Goal: Information Seeking & Learning: Check status

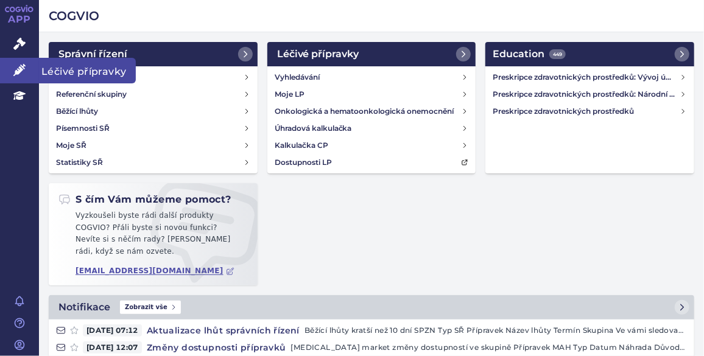
click at [26, 63] on link "Léčivé přípravky" at bounding box center [19, 71] width 39 height 26
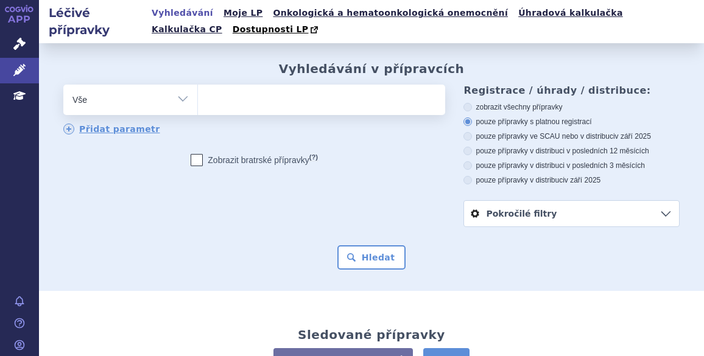
click at [303, 96] on ul at bounding box center [320, 98] width 245 height 26
click at [198, 96] on select at bounding box center [197, 99] width 1 height 30
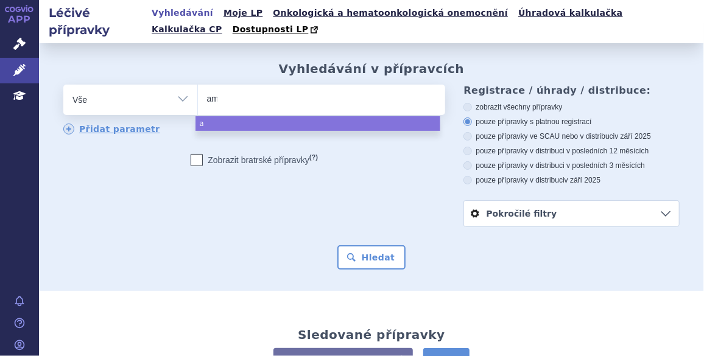
type input "amo"
type input "amok"
type input "amoks"
type input "amoksik"
type input "amoksikla"
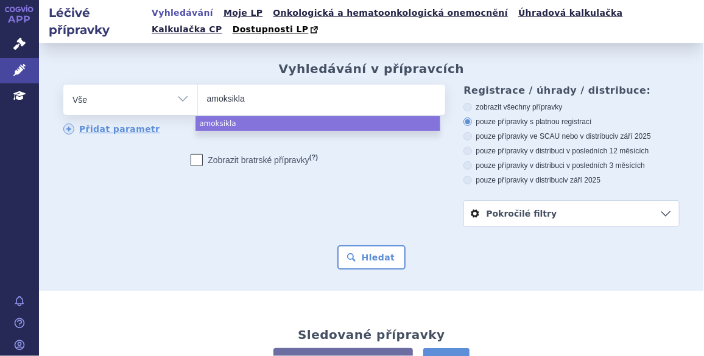
type input "amoksiklav"
select select "amoksiklav"
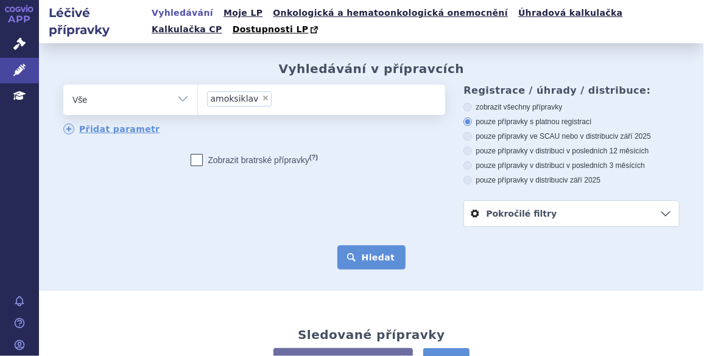
click at [373, 258] on button "Hledat" at bounding box center [371, 257] width 69 height 24
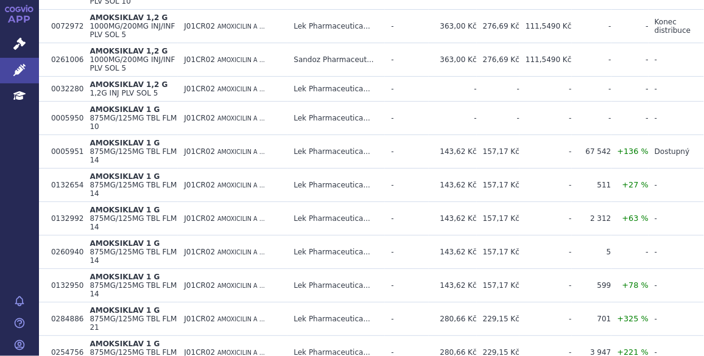
scroll to position [450, 0]
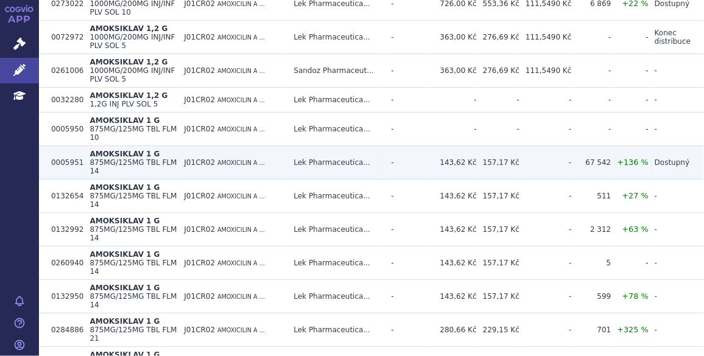
click at [338, 146] on td "Lek Pharmaceutica..." at bounding box center [335, 162] width 97 height 33
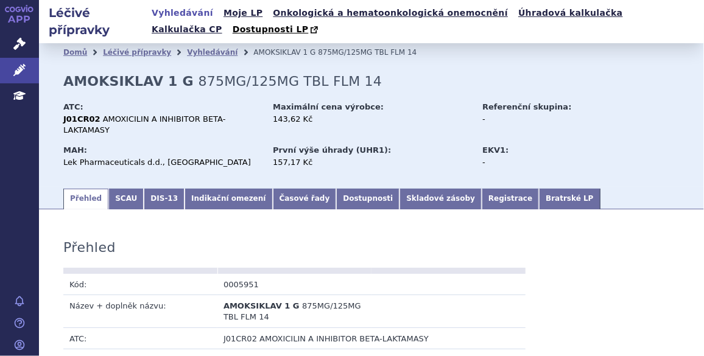
click at [336, 192] on link "Dostupnosti" at bounding box center [367, 199] width 63 height 21
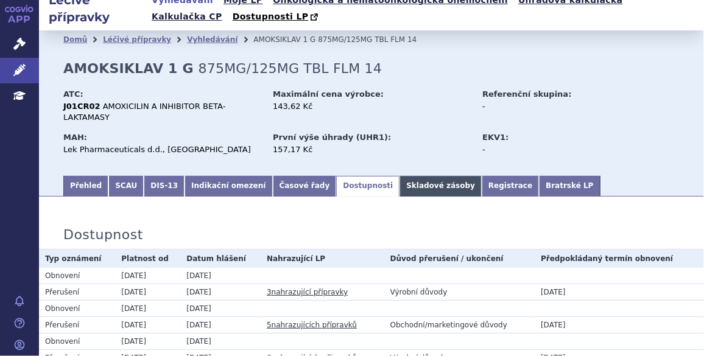
scroll to position [12, 0]
